Goal: Task Accomplishment & Management: Manage account settings

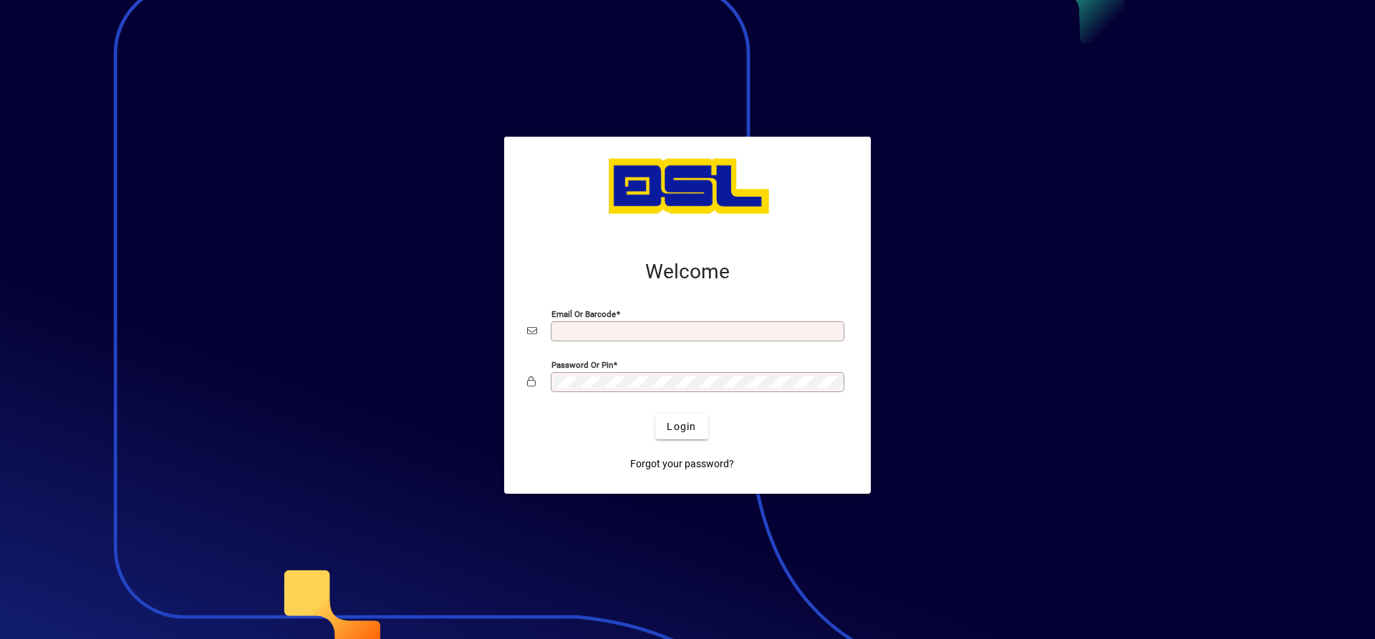
type input "**********"
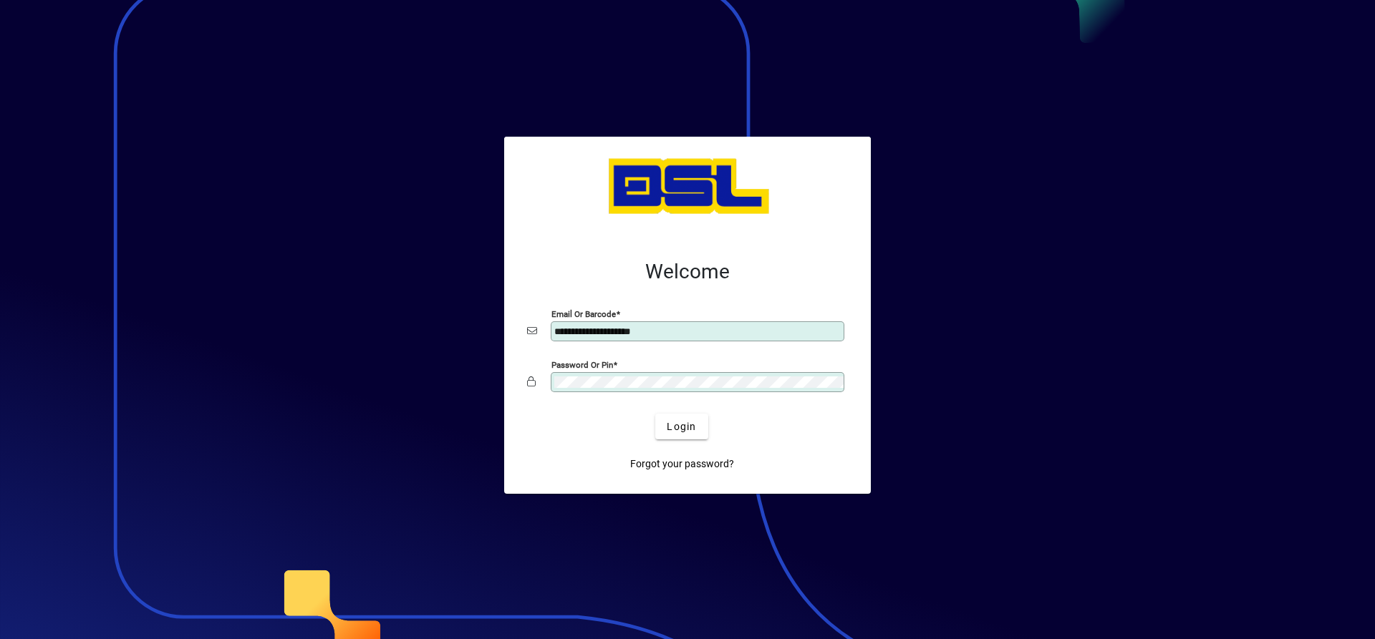
click at [629, 229] on div at bounding box center [687, 187] width 367 height 100
click at [677, 426] on span "Login" at bounding box center [681, 427] width 29 height 15
